Goal: Task Accomplishment & Management: Manage account settings

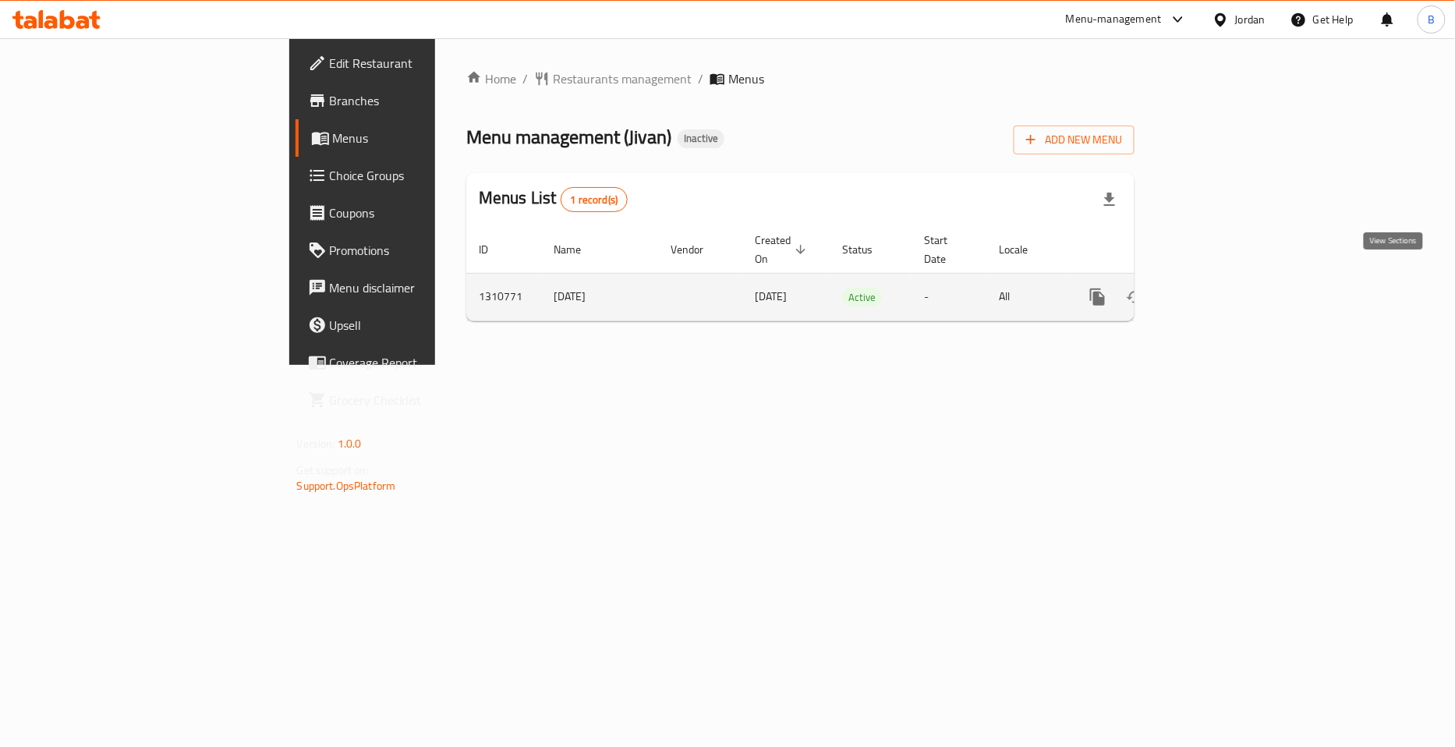
click at [1220, 288] on icon "enhanced table" at bounding box center [1210, 297] width 19 height 19
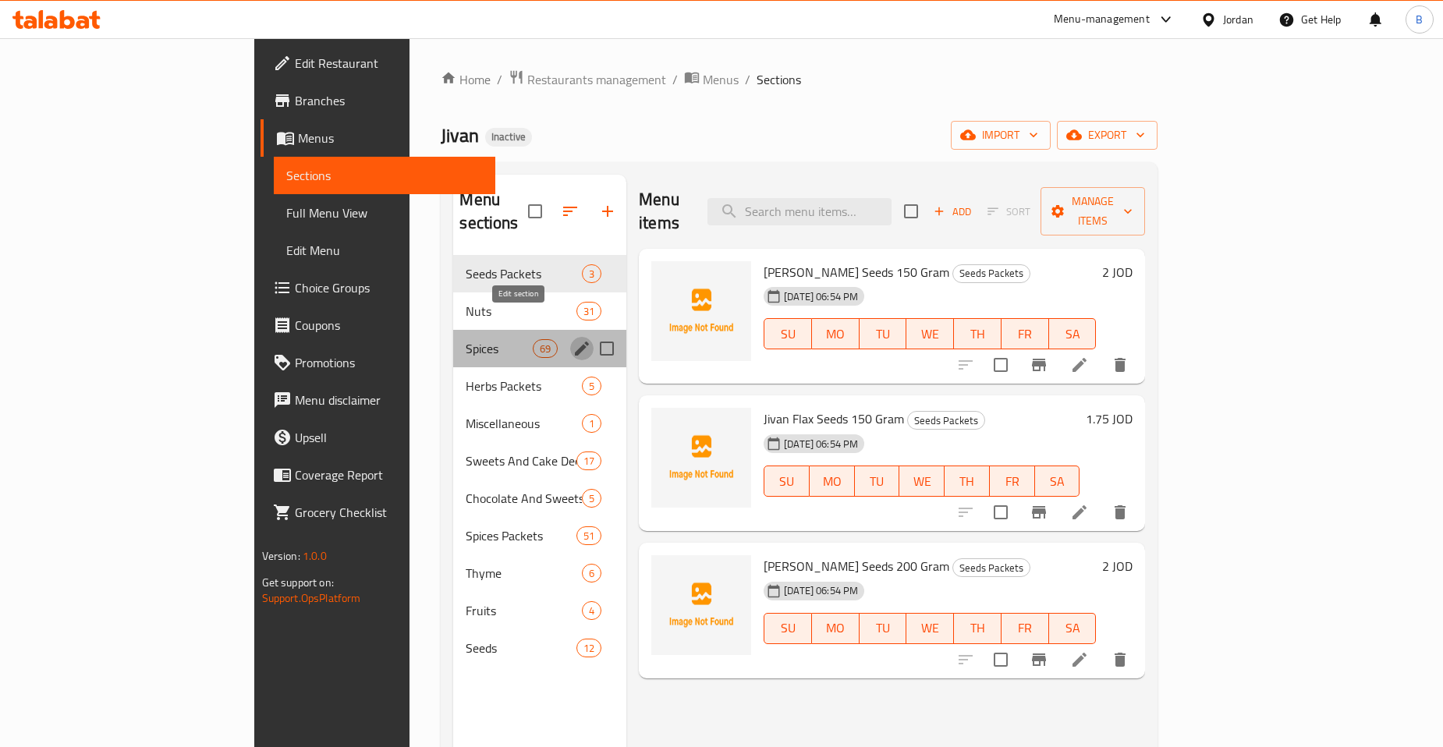
click at [572, 339] on icon "edit" at bounding box center [581, 348] width 19 height 19
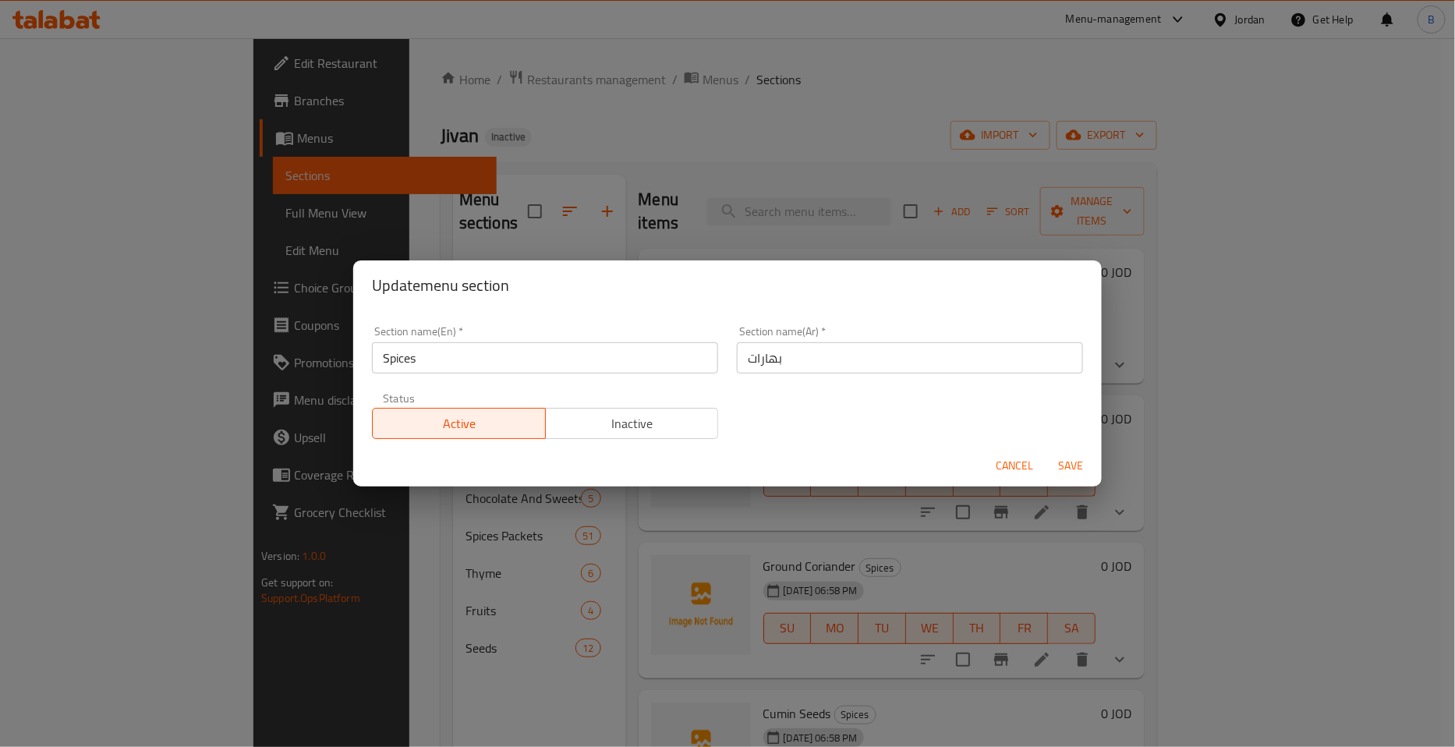
drag, startPoint x: 995, startPoint y: 462, endPoint x: 453, endPoint y: 418, distance: 543.7
click at [996, 462] on span "Cancel" at bounding box center [1014, 465] width 37 height 19
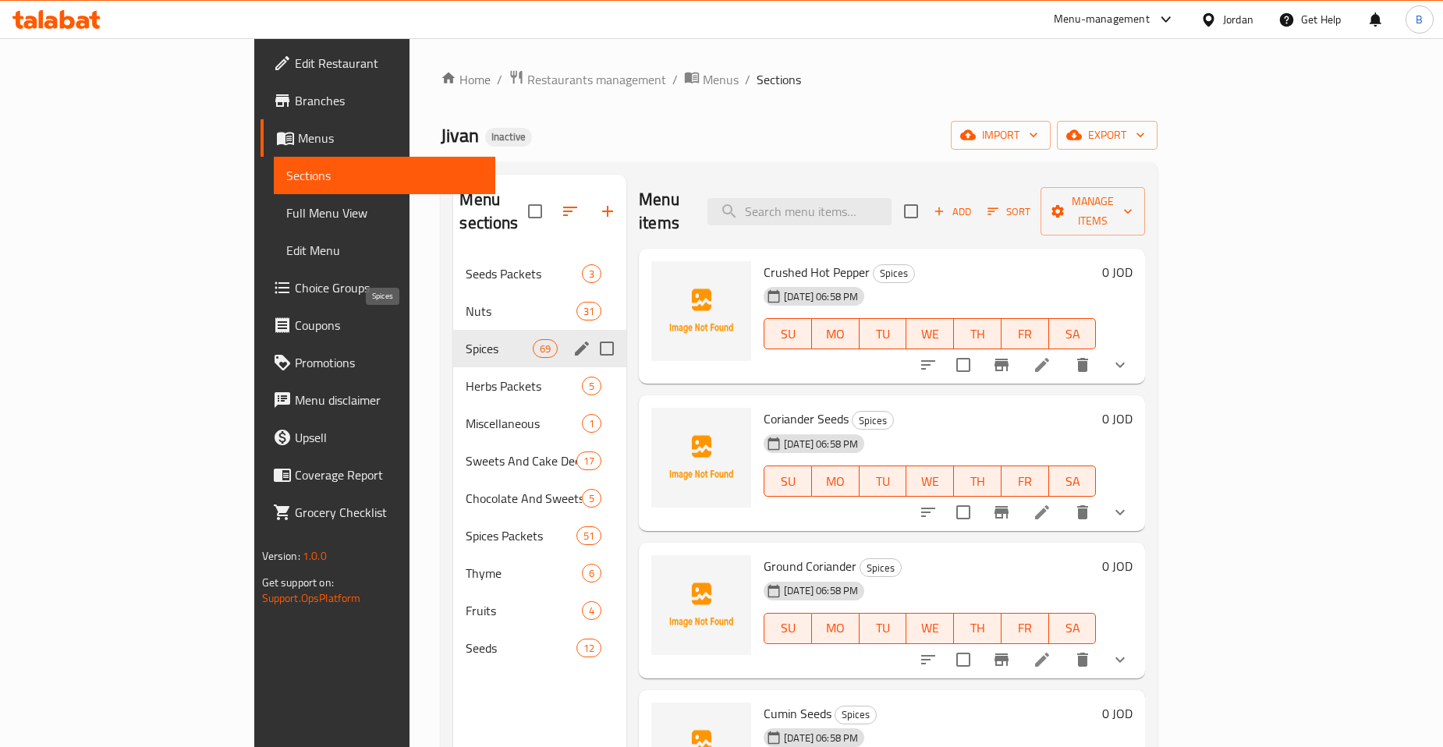
click at [466, 339] on span "Spices" at bounding box center [499, 348] width 66 height 19
click at [572, 339] on icon "edit" at bounding box center [581, 348] width 19 height 19
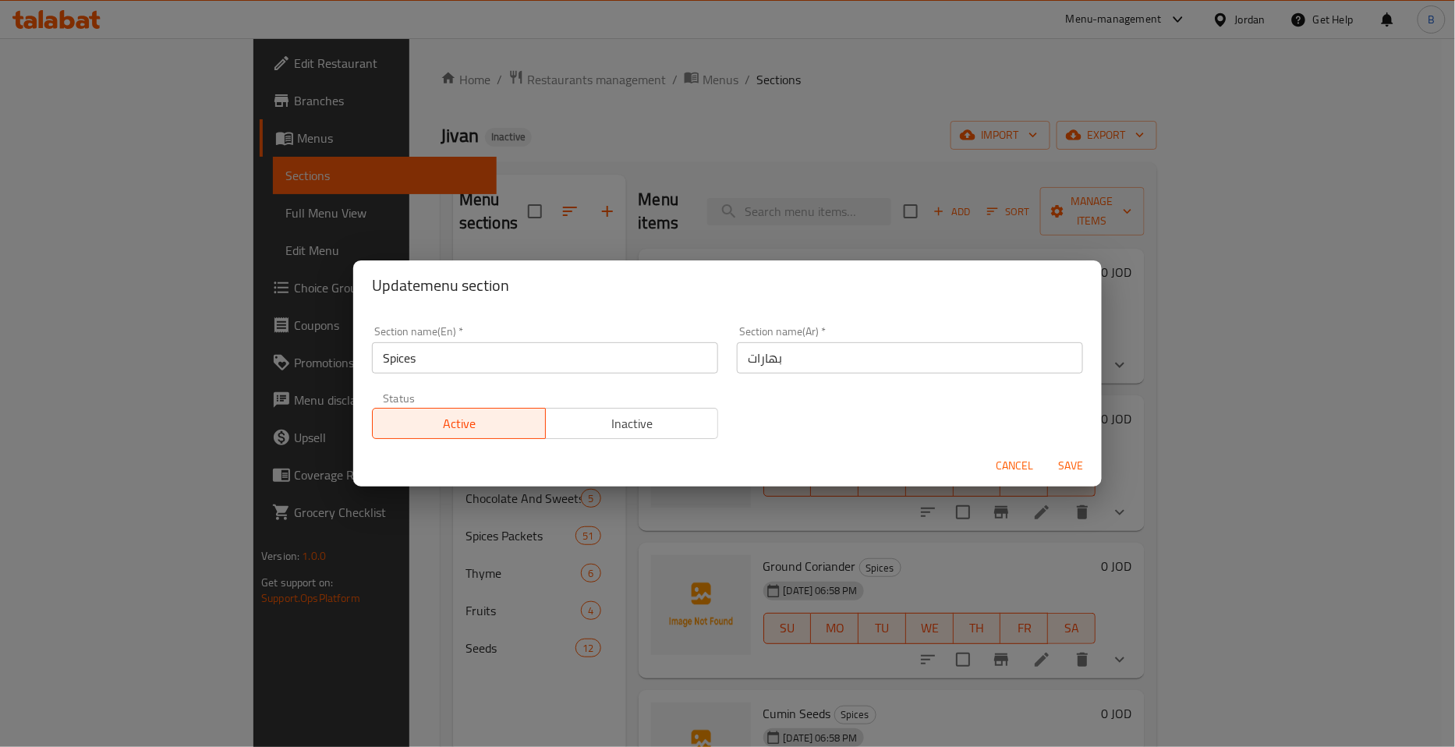
click at [782, 355] on input "بهارات" at bounding box center [910, 357] width 346 height 31
click at [738, 362] on input "بهارات" at bounding box center [910, 357] width 346 height 31
type input "البهارات"
click at [1059, 465] on span "Save" at bounding box center [1070, 465] width 37 height 19
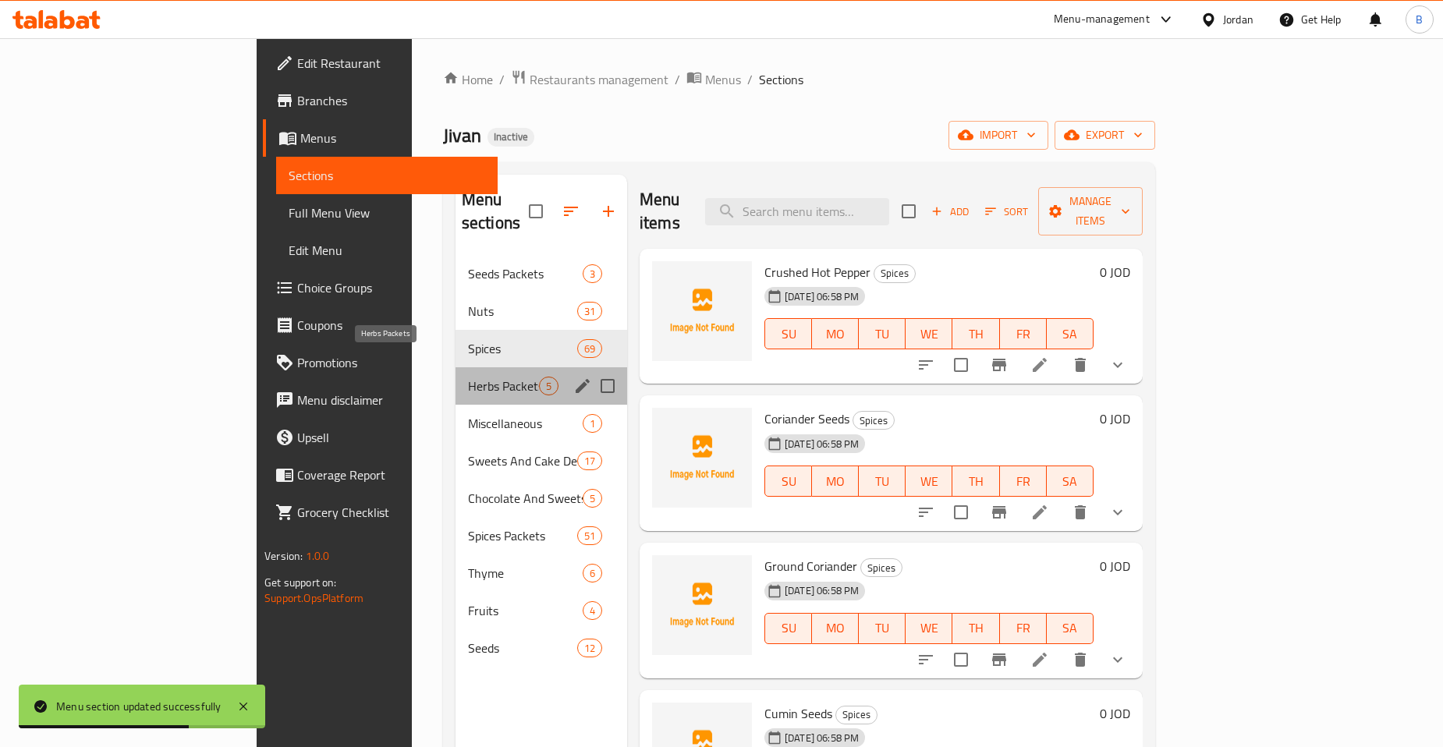
click at [468, 377] on span "Herbs Packets" at bounding box center [503, 386] width 71 height 19
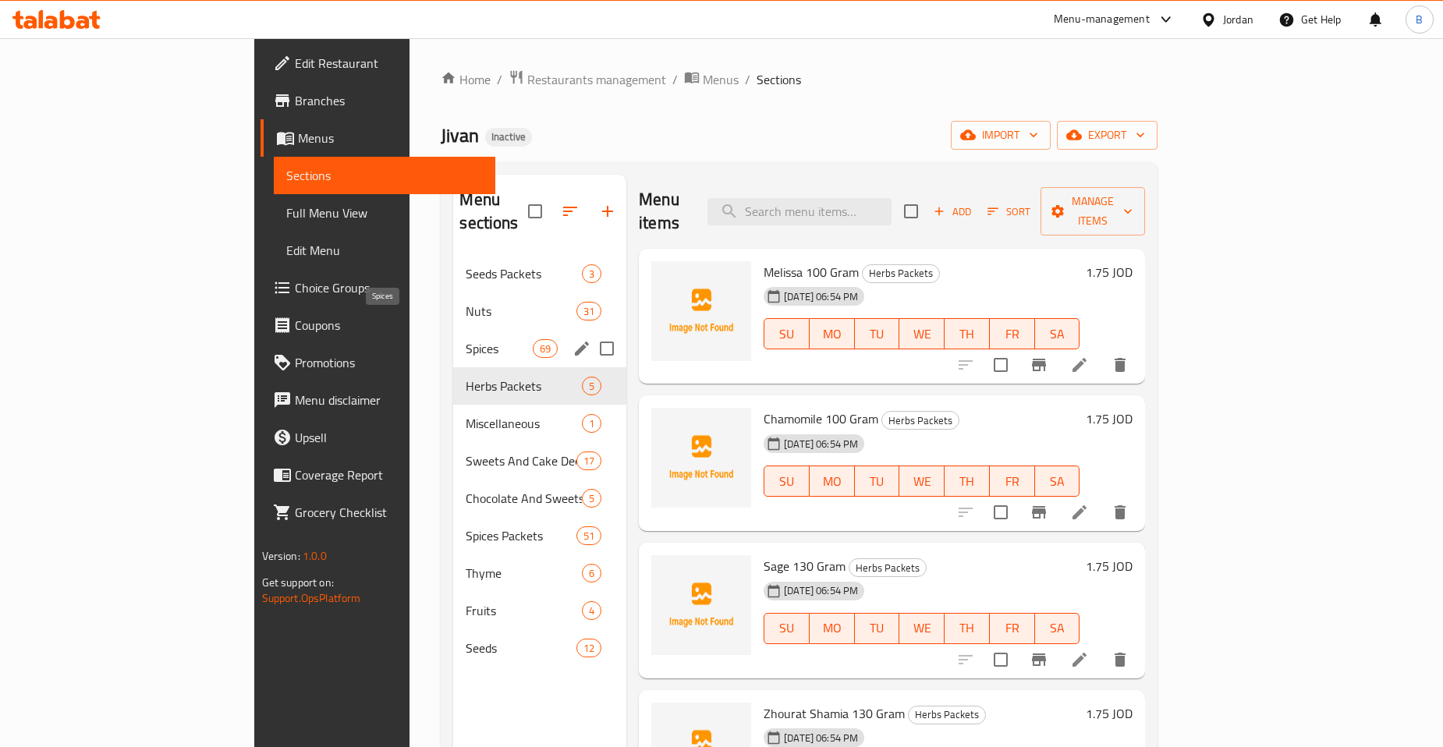
click at [466, 339] on span "Spices" at bounding box center [499, 348] width 66 height 19
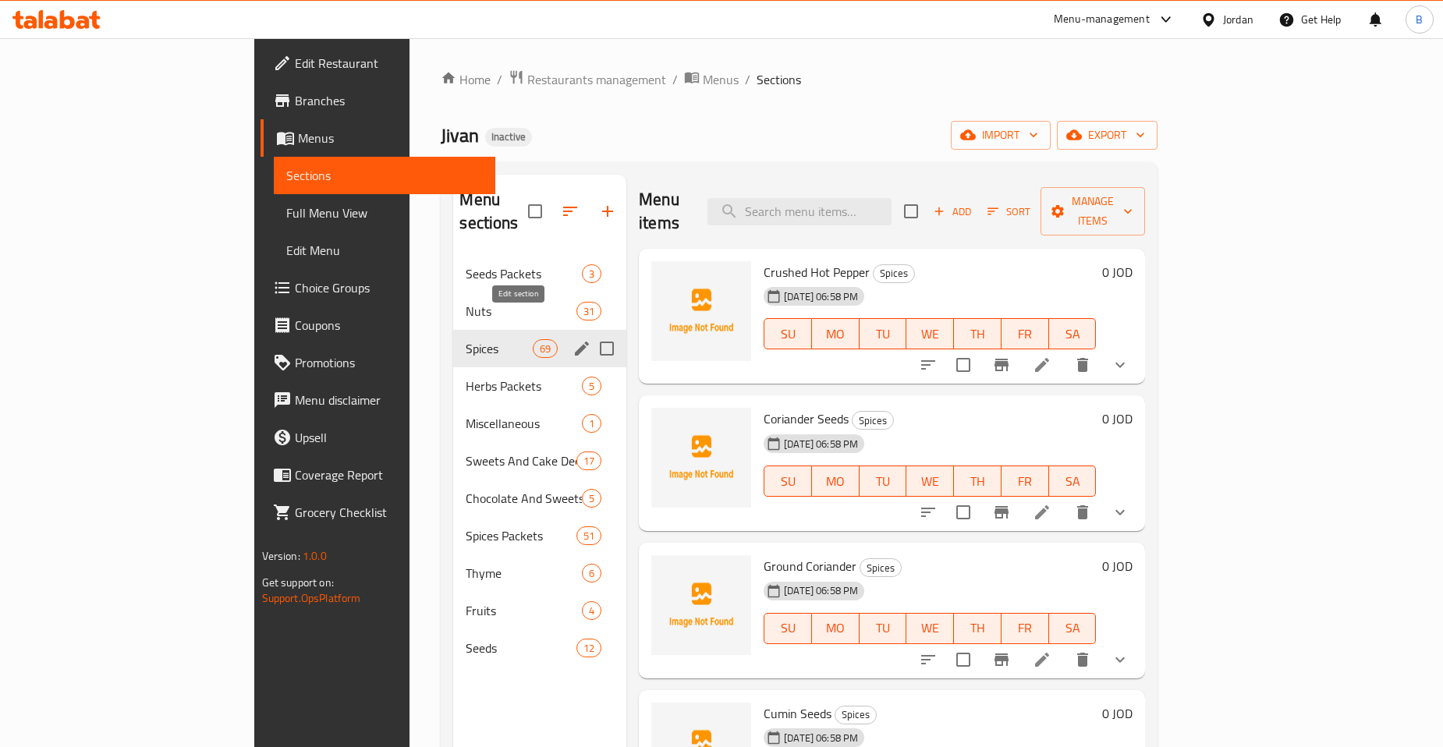
click at [572, 339] on icon "edit" at bounding box center [581, 348] width 19 height 19
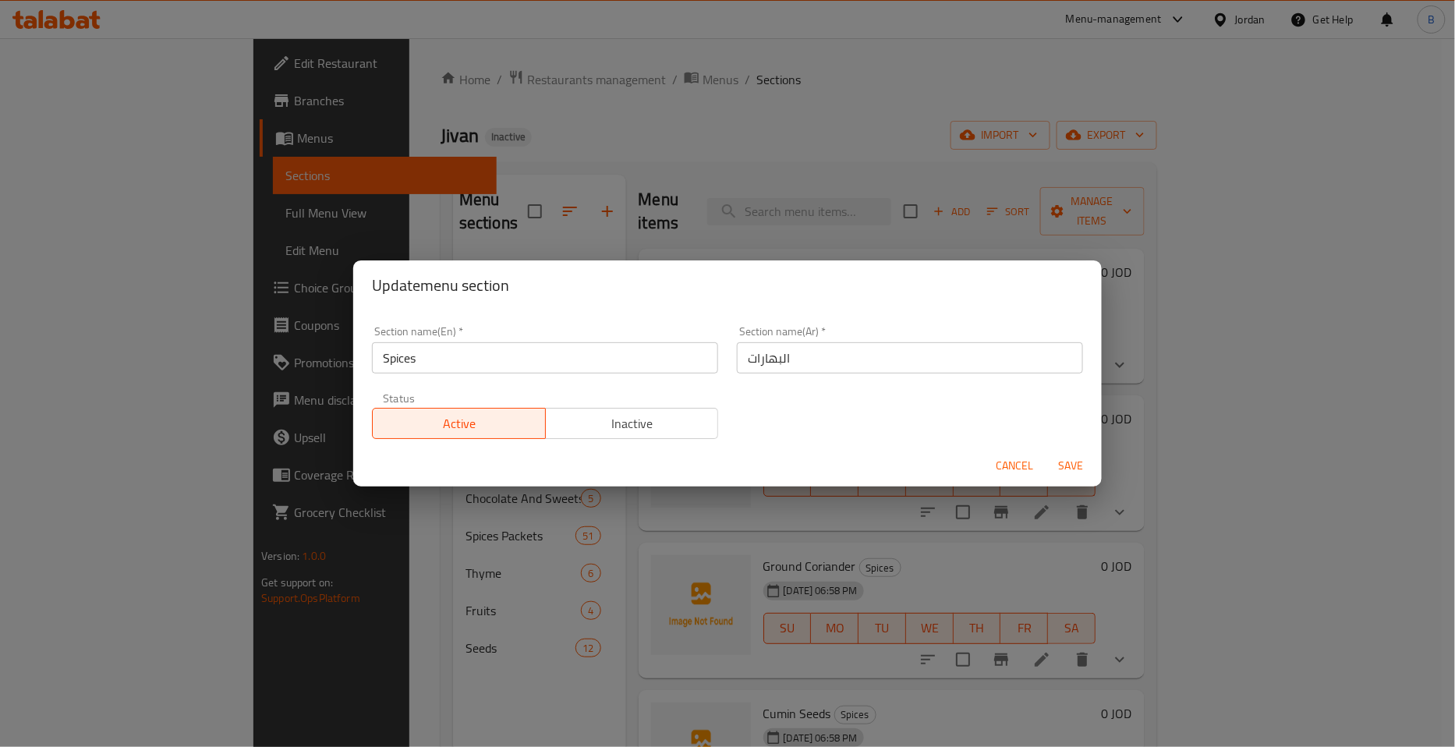
click at [1006, 457] on span "Cancel" at bounding box center [1014, 465] width 37 height 19
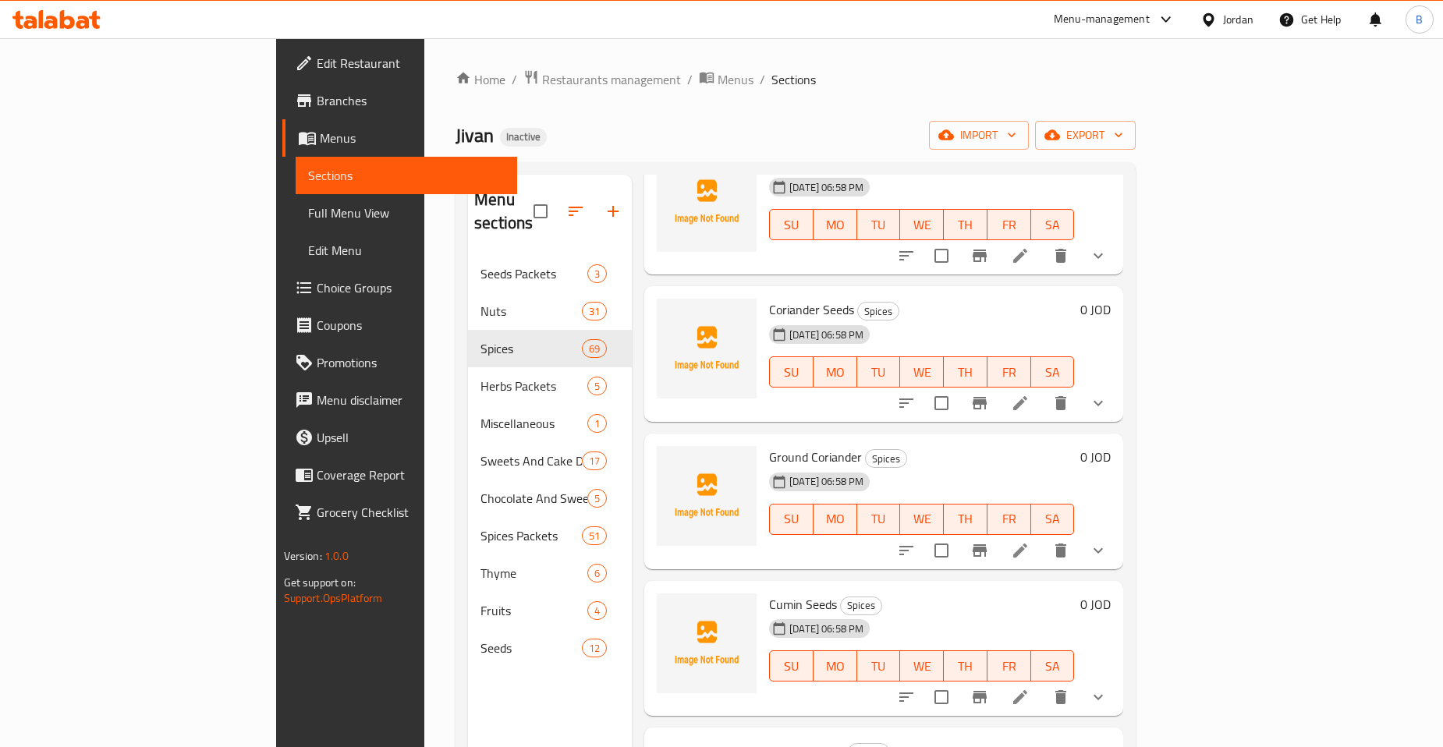
scroll to position [260, 0]
